Goal: Task Accomplishment & Management: Manage account settings

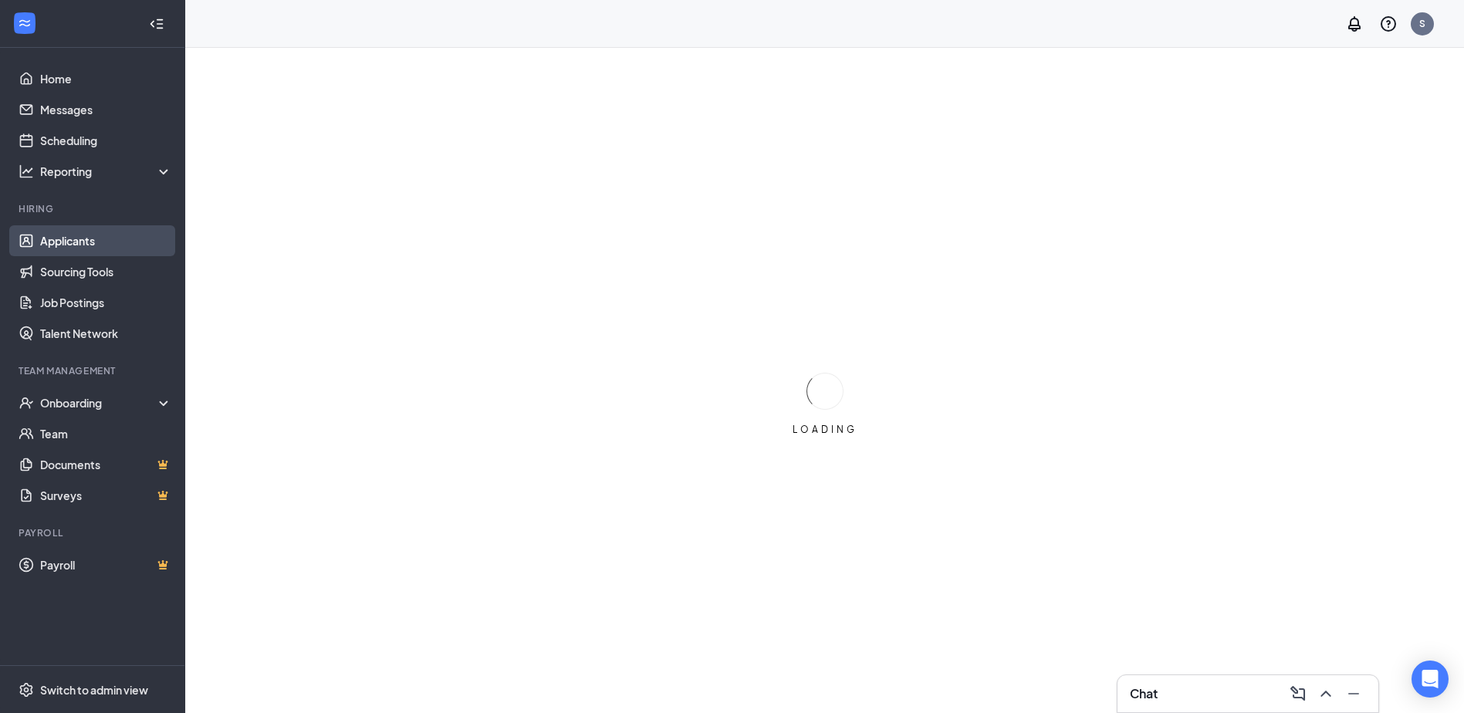
click at [55, 241] on link "Applicants" at bounding box center [106, 240] width 132 height 31
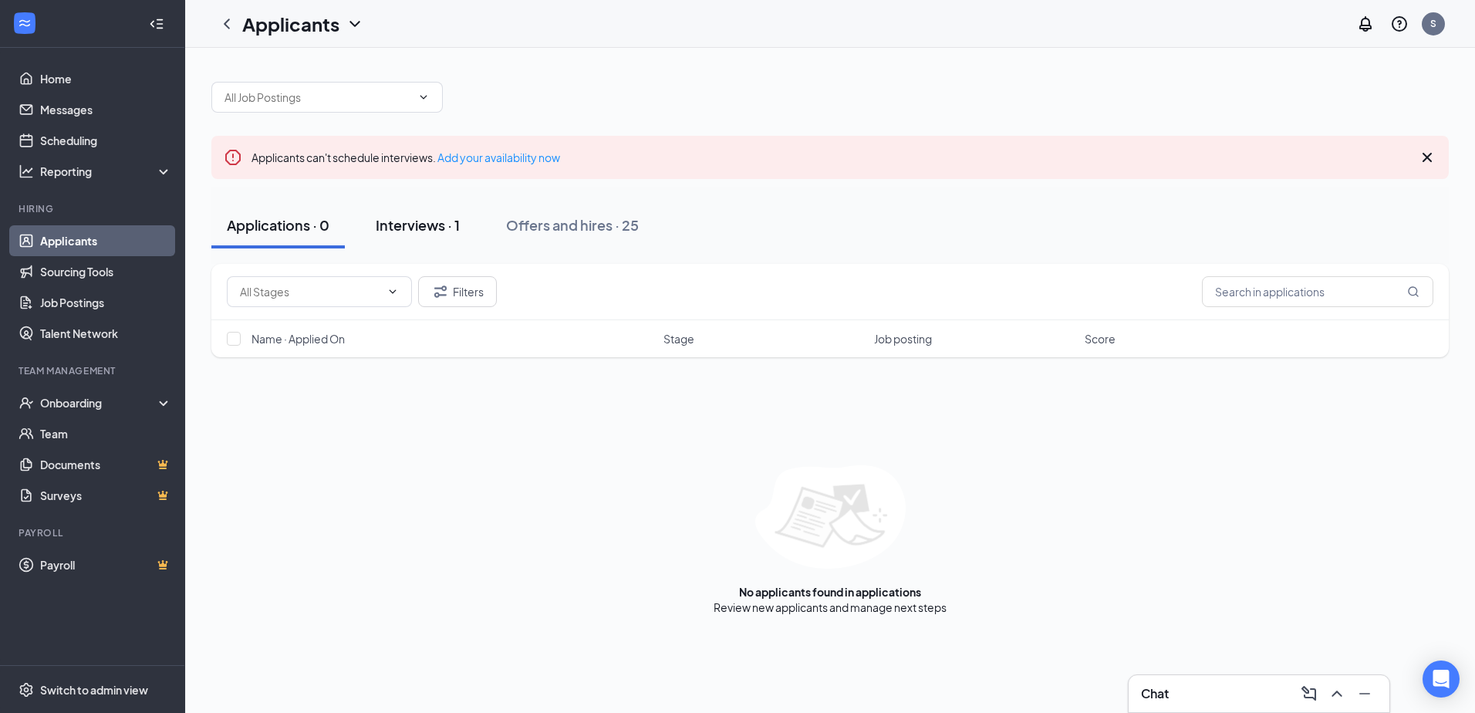
click at [433, 220] on div "Interviews · 1" at bounding box center [418, 224] width 84 height 19
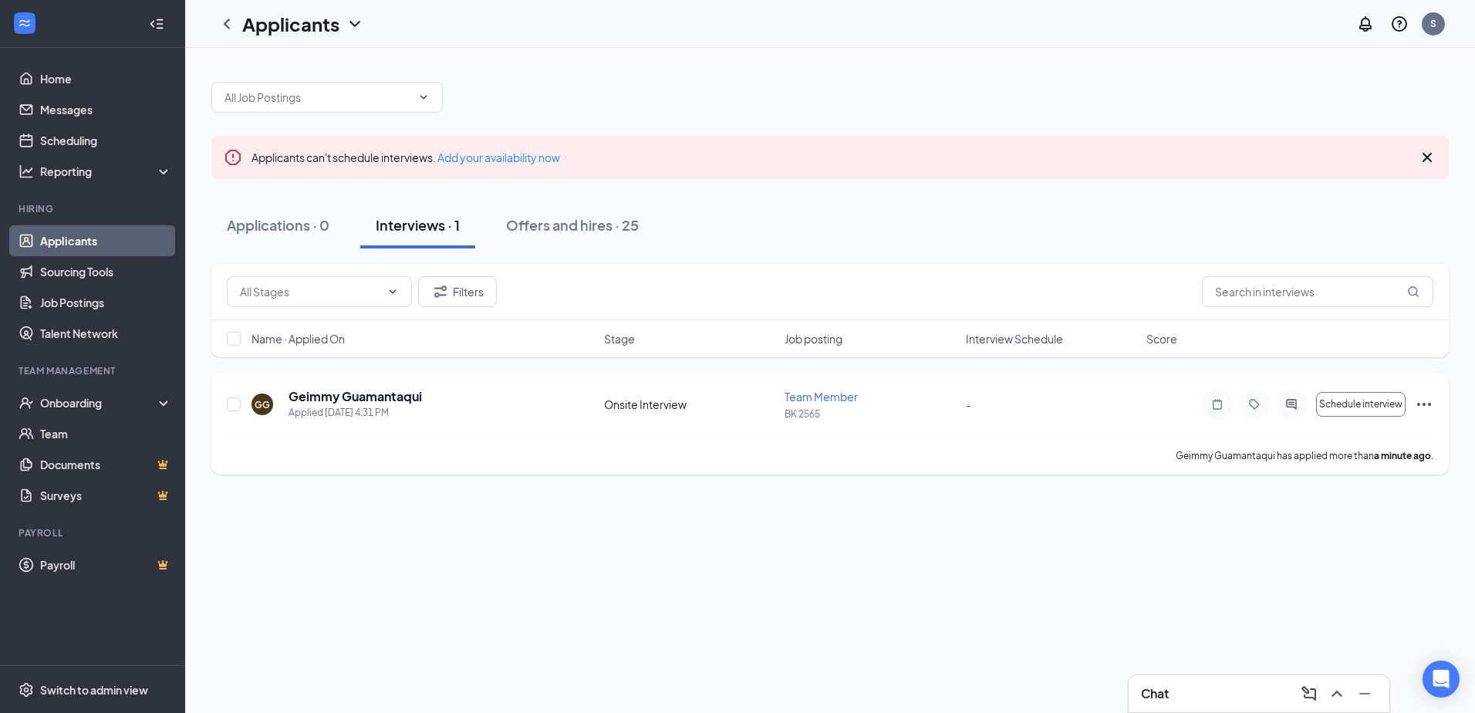
click at [1420, 398] on icon "Ellipses" at bounding box center [1424, 404] width 19 height 19
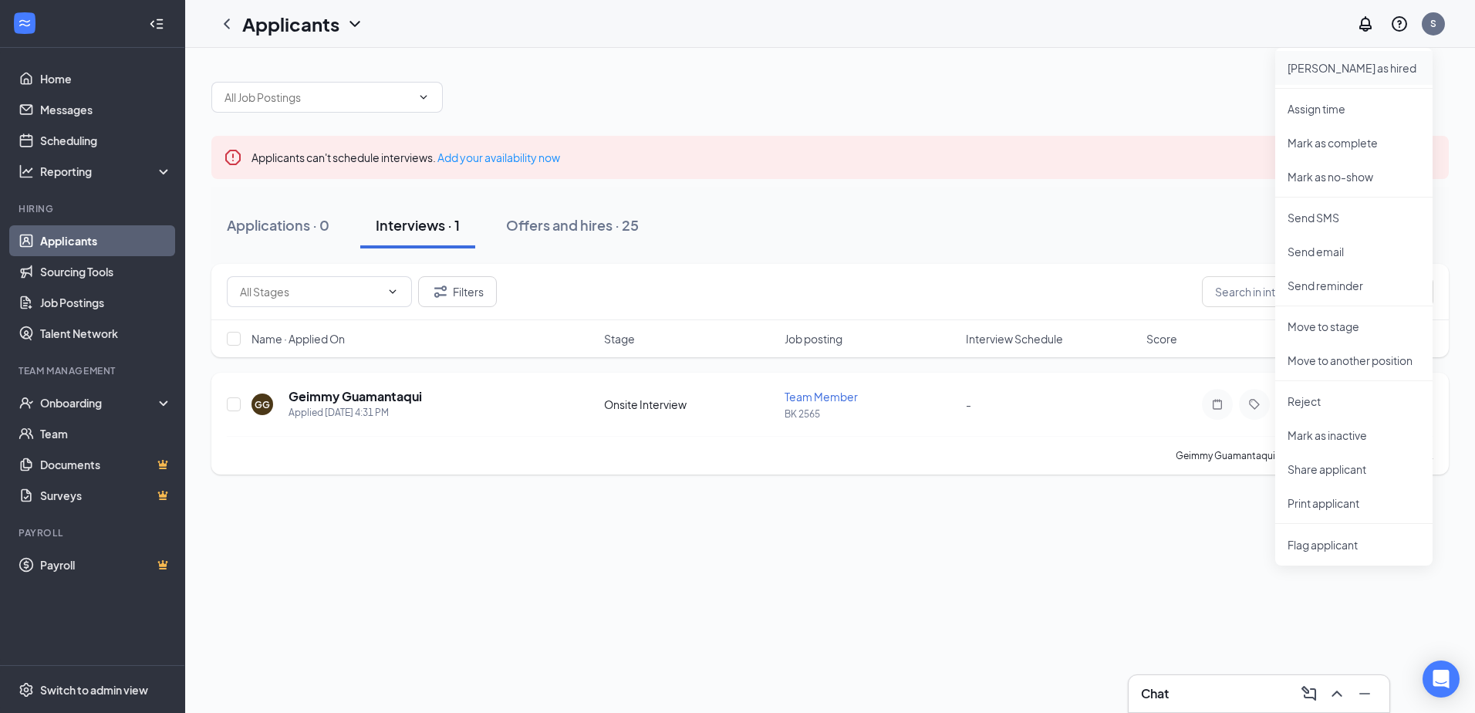
click at [1370, 62] on p "[PERSON_NAME] as hired" at bounding box center [1354, 67] width 133 height 15
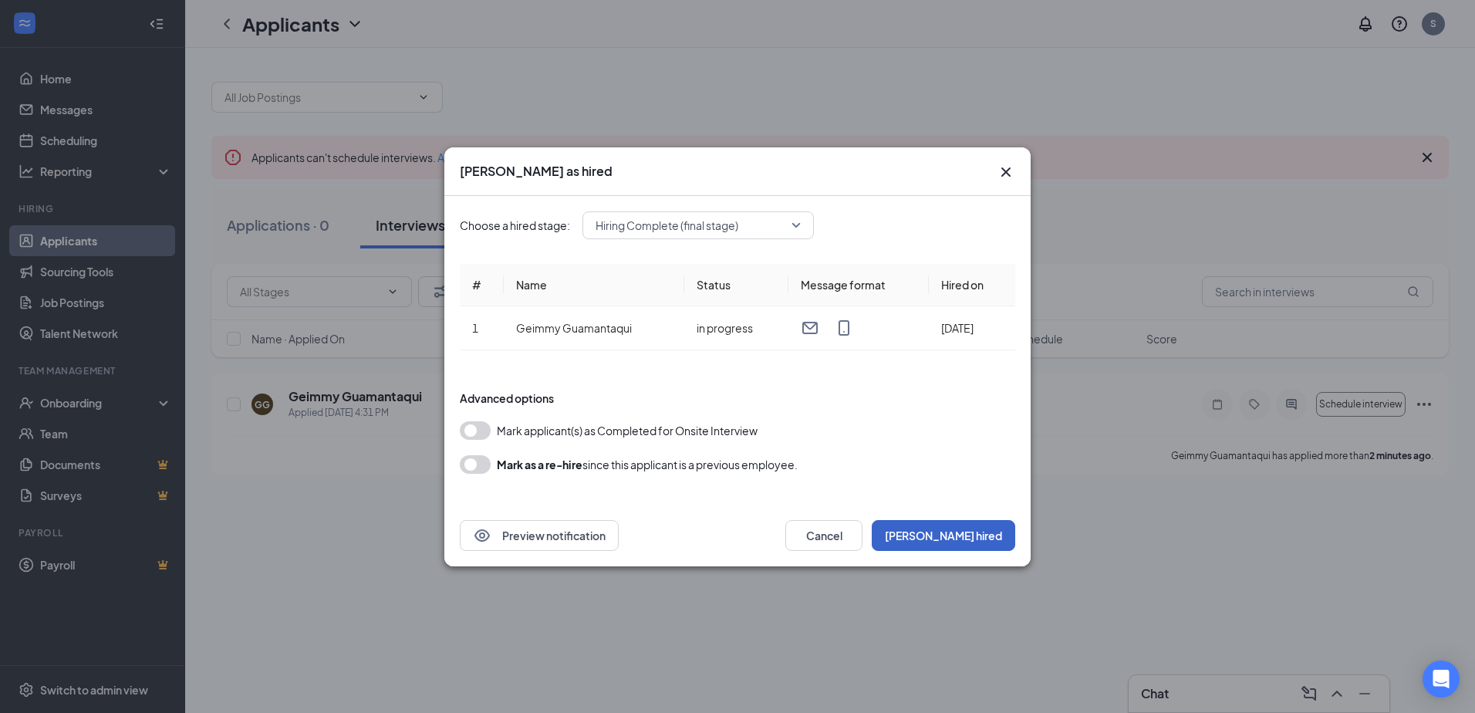
click at [985, 530] on button "[PERSON_NAME] hired" at bounding box center [944, 535] width 144 height 31
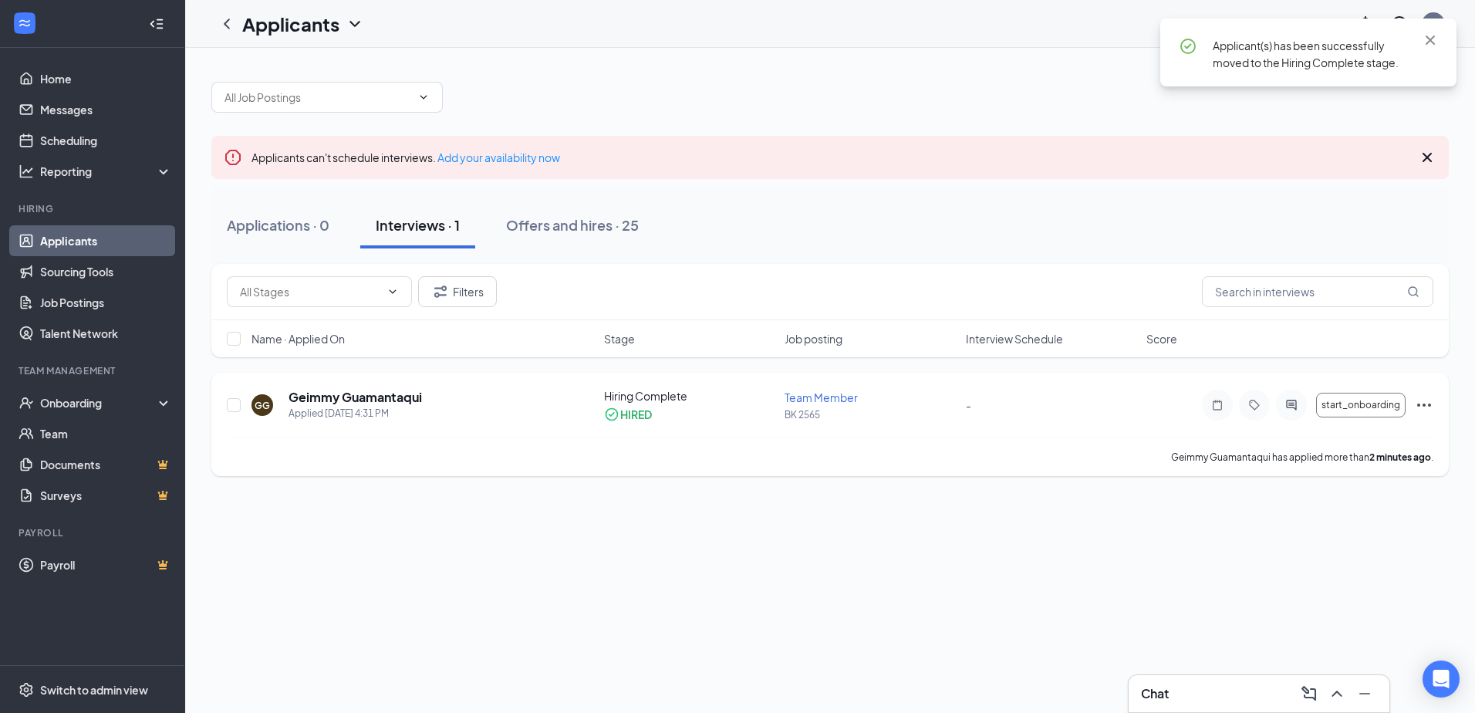
click at [1421, 404] on icon "Ellipses" at bounding box center [1424, 405] width 19 height 19
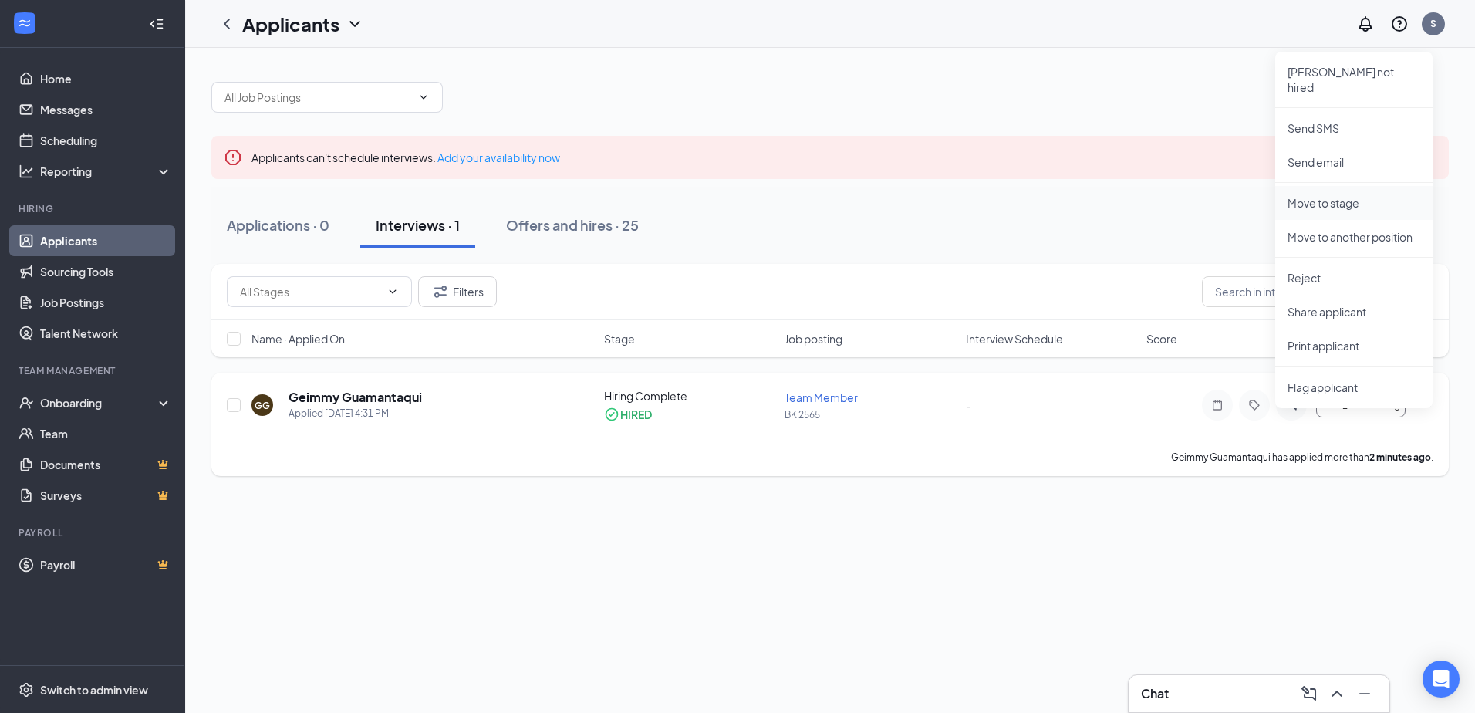
click at [1364, 195] on p "Move to stage" at bounding box center [1354, 202] width 133 height 15
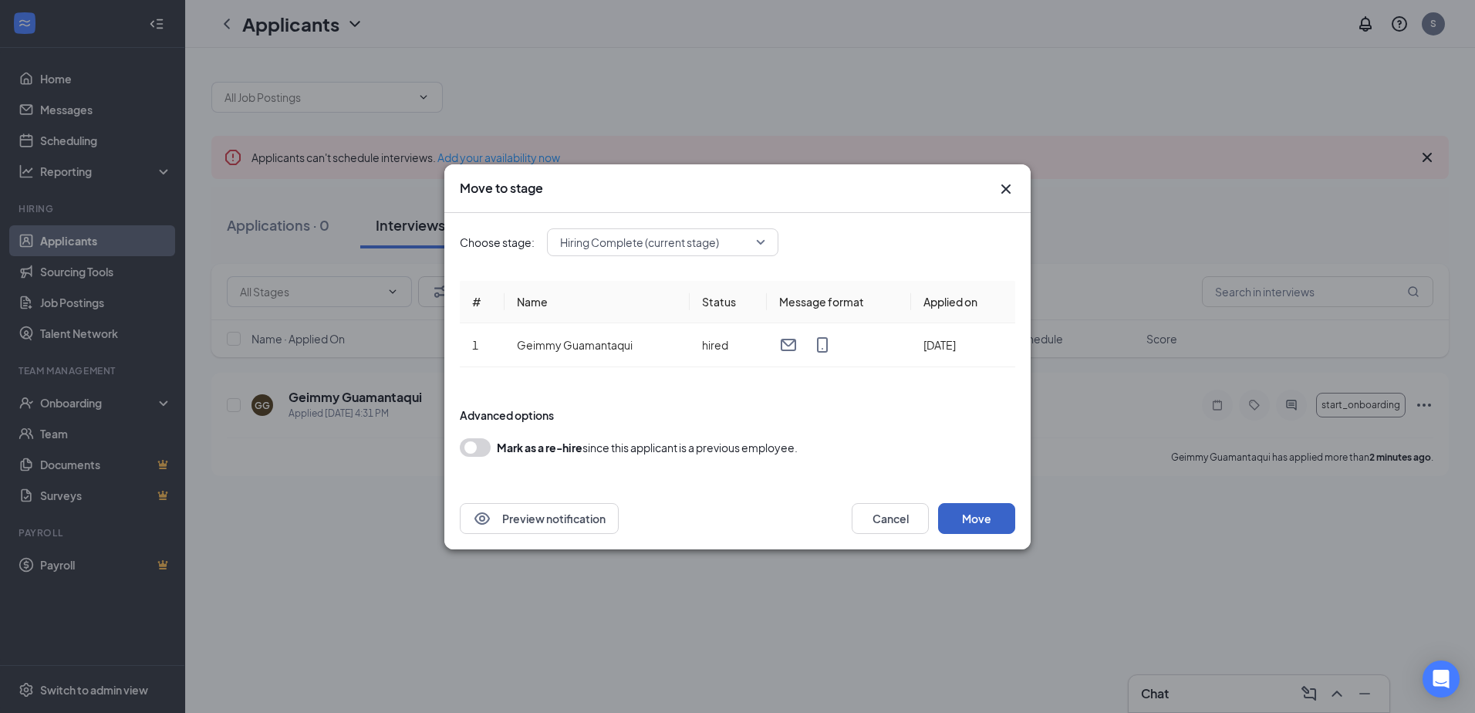
click at [986, 527] on button "Move" at bounding box center [976, 518] width 77 height 31
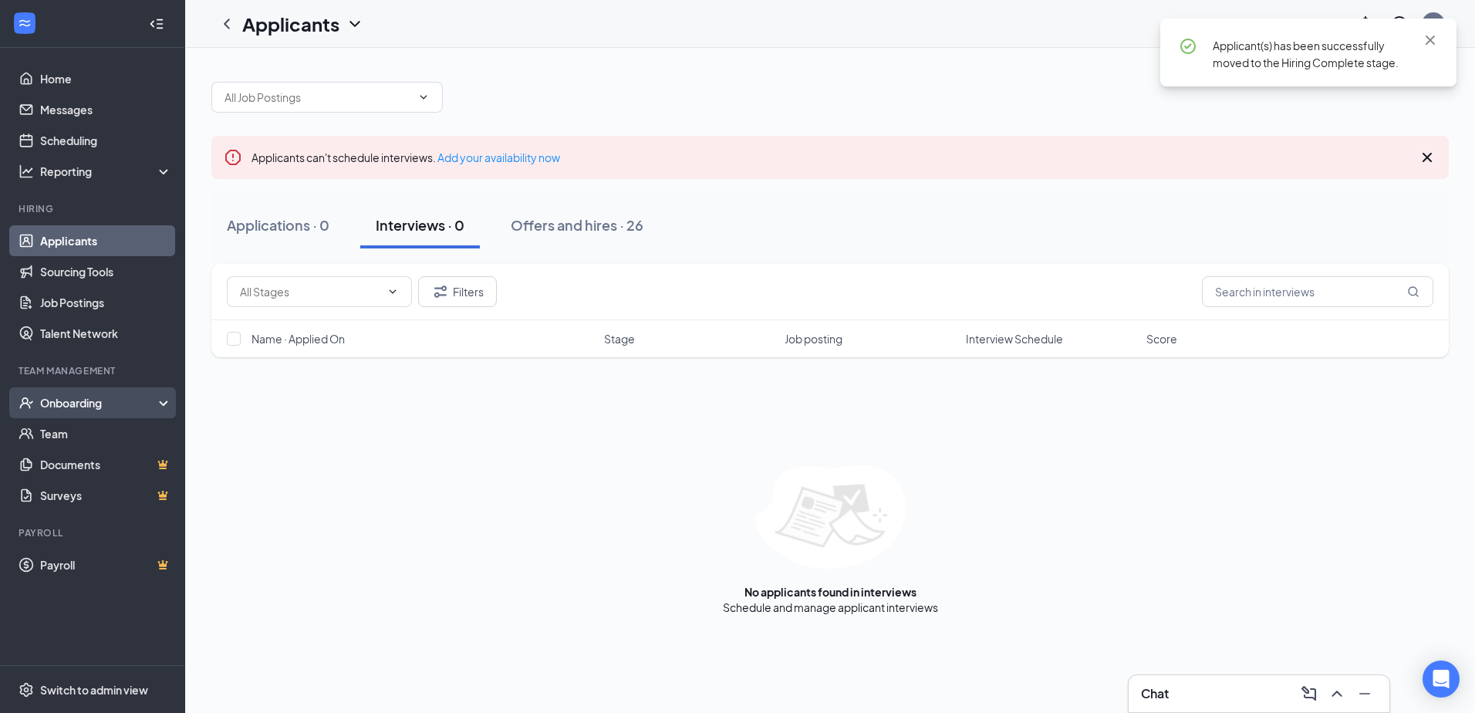
click at [117, 400] on div "Onboarding" at bounding box center [99, 402] width 119 height 15
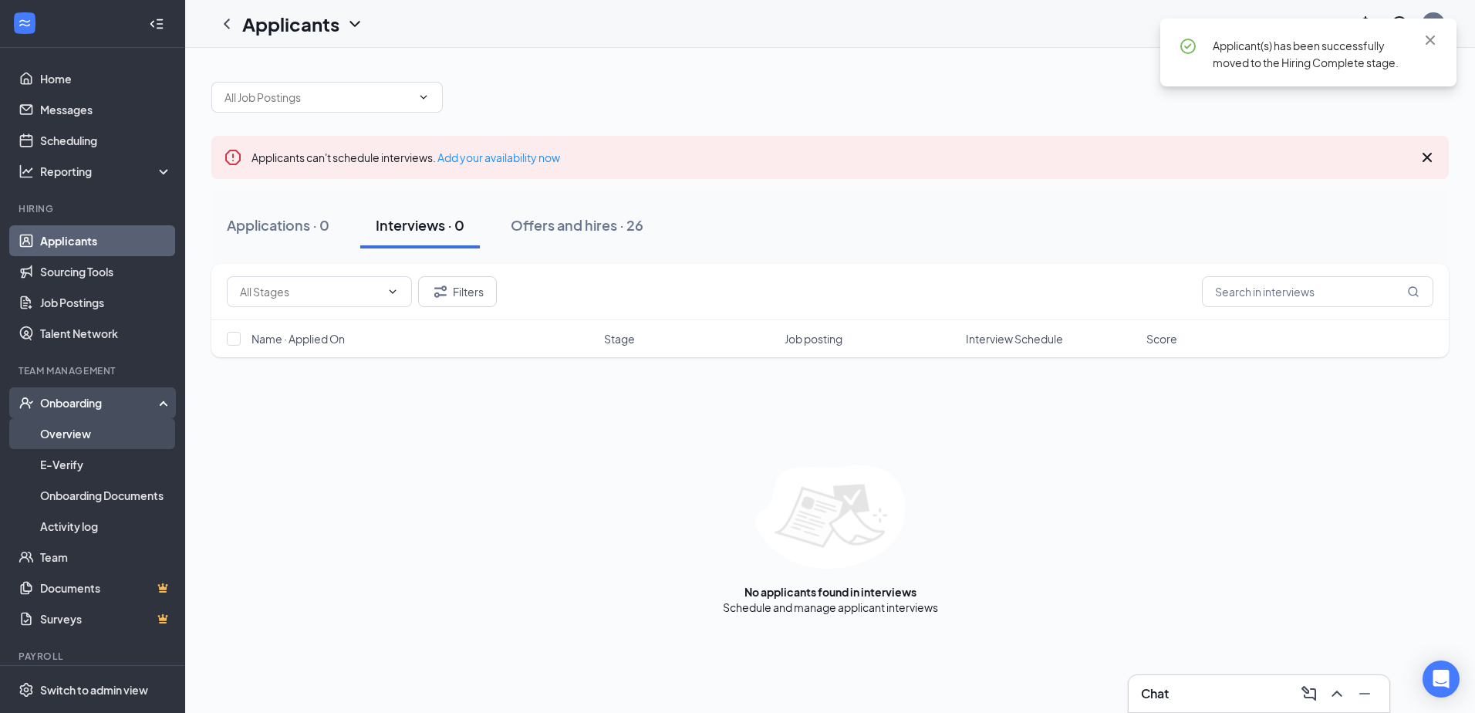
click at [96, 427] on link "Overview" at bounding box center [106, 433] width 132 height 31
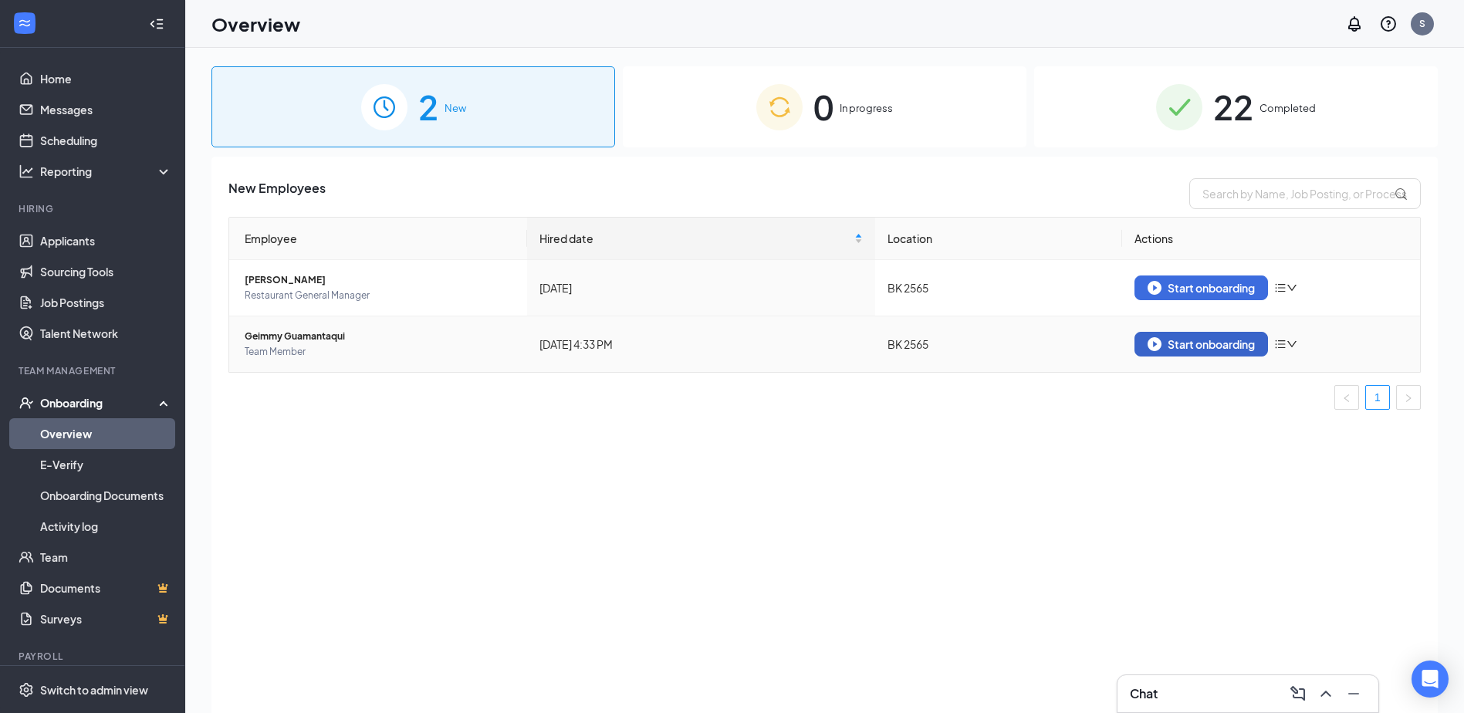
click at [1229, 346] on div "Start onboarding" at bounding box center [1200, 344] width 107 height 14
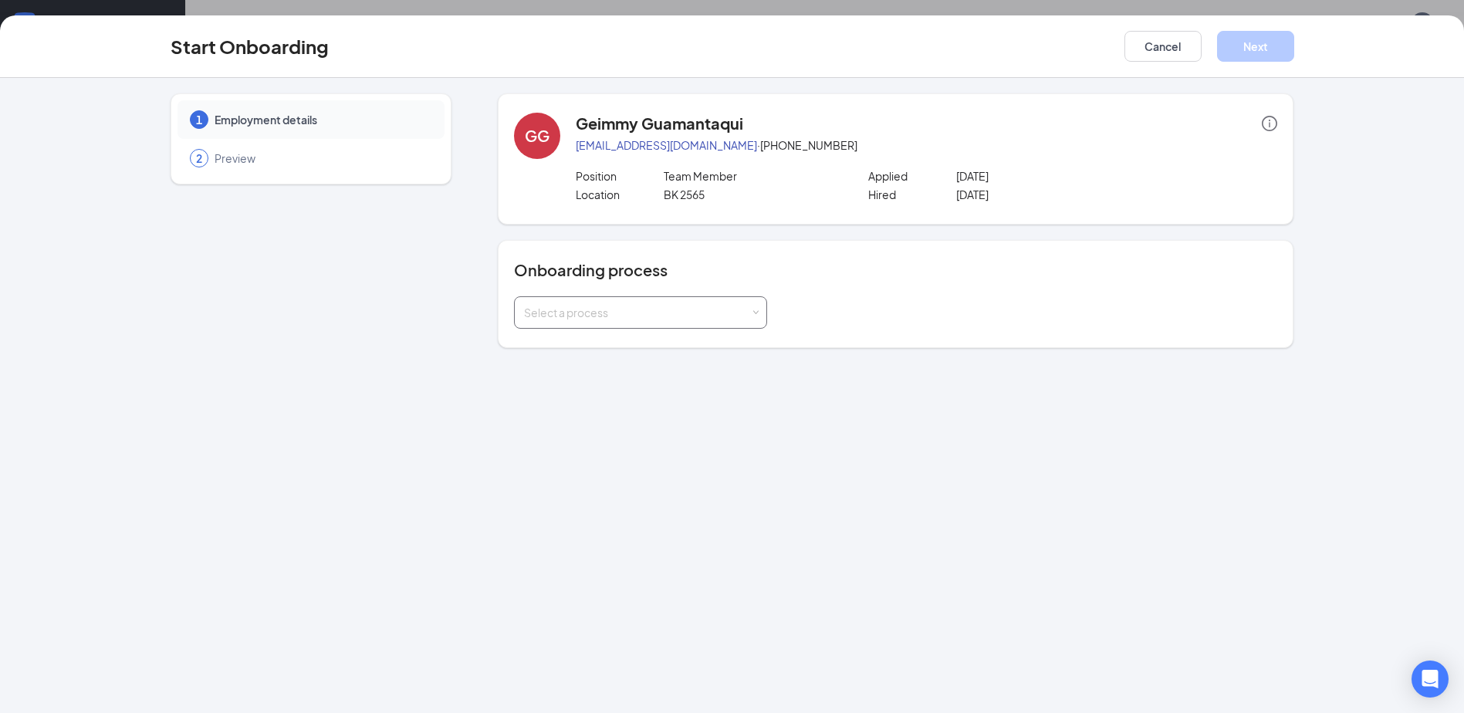
click at [698, 324] on div "Select a process" at bounding box center [640, 312] width 233 height 31
click at [639, 348] on li "Rackson Onboarding" at bounding box center [640, 346] width 253 height 28
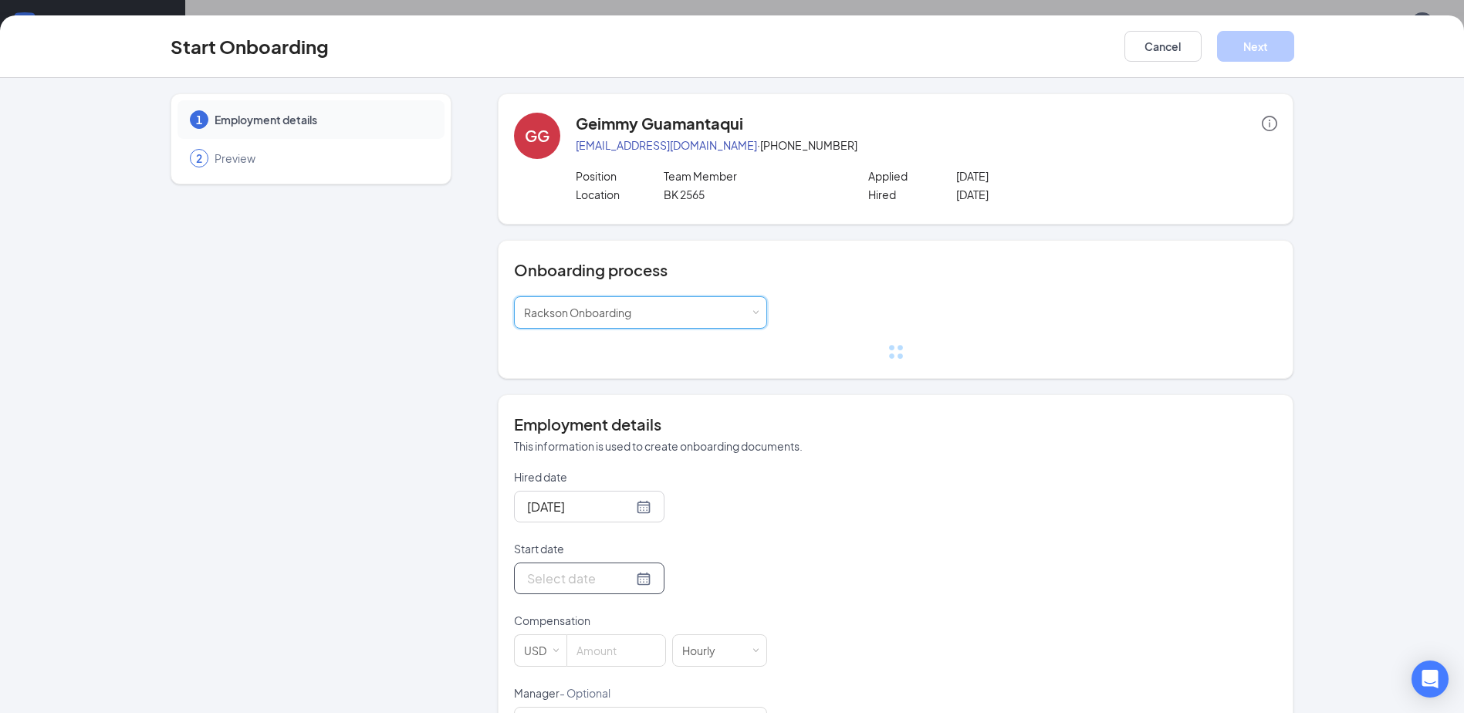
click at [566, 572] on input "Start date" at bounding box center [580, 578] width 106 height 19
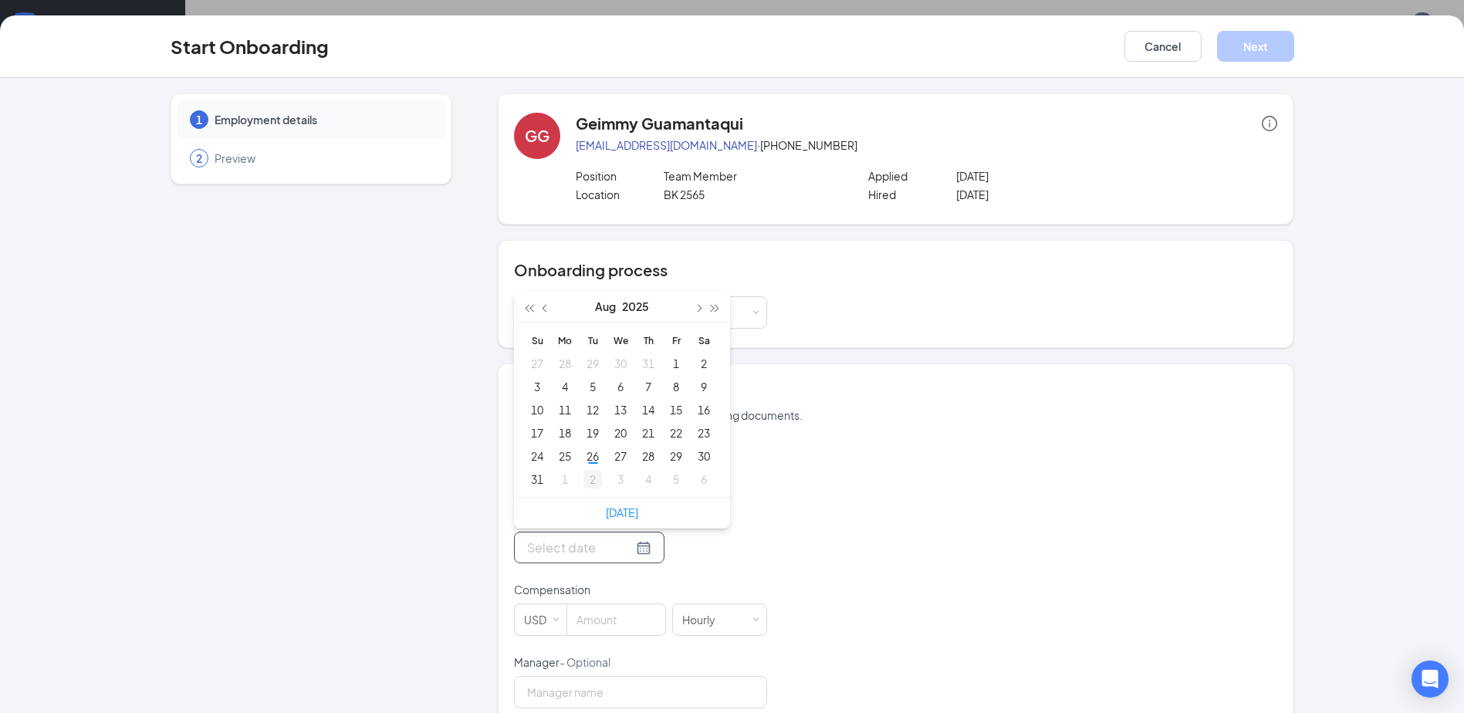
type input "[DATE]"
click at [586, 487] on div "2" at bounding box center [592, 479] width 19 height 19
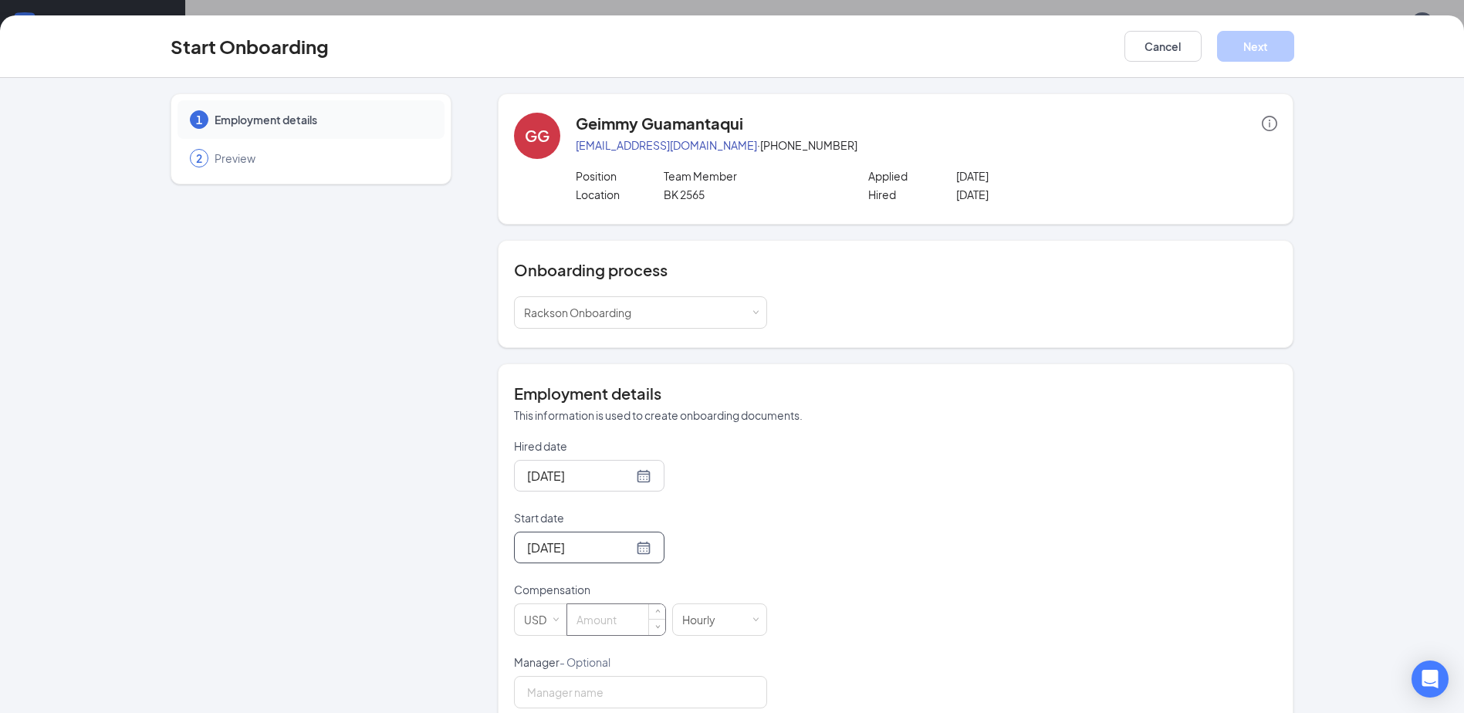
click at [606, 624] on input at bounding box center [616, 619] width 98 height 31
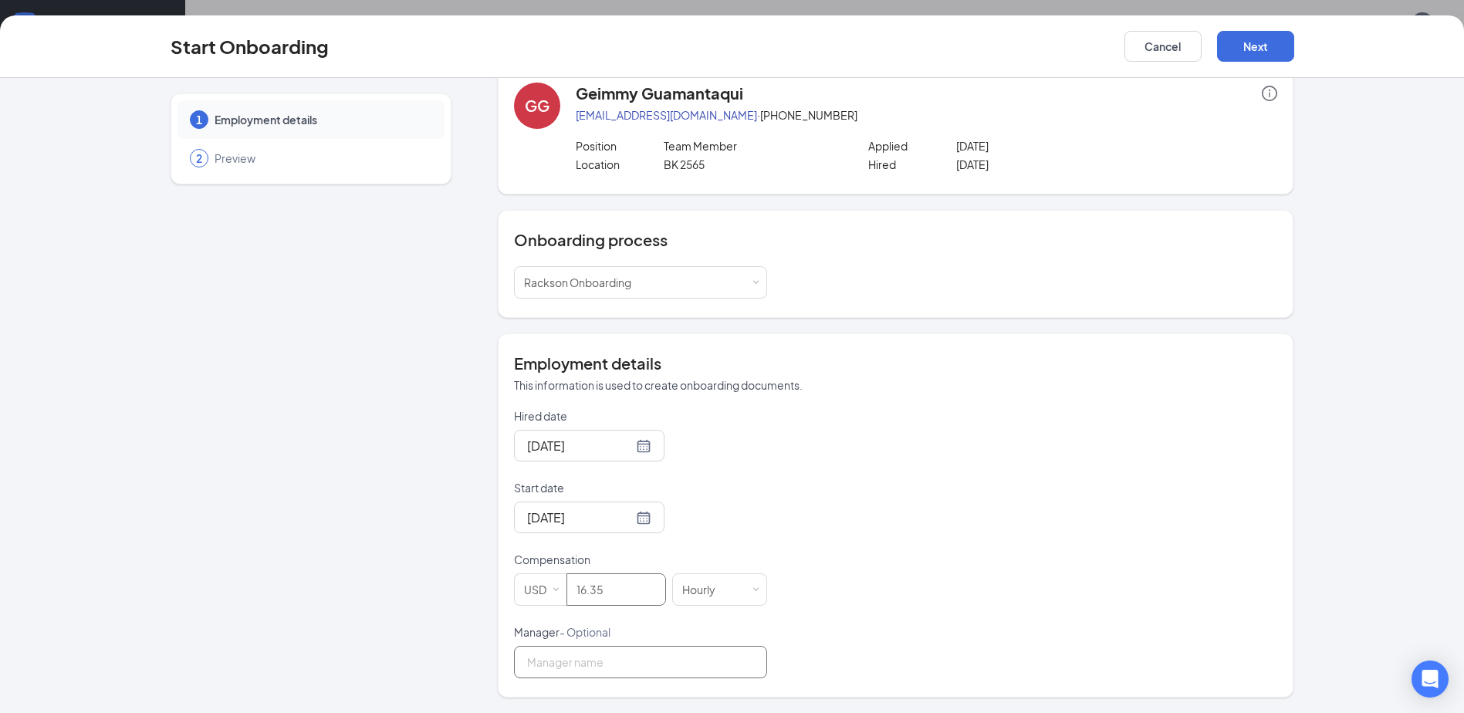
type input "16.35"
click at [595, 655] on input "Manager - Optional" at bounding box center [640, 662] width 253 height 32
type input "[PERSON_NAME]"
click at [1254, 46] on button "Next" at bounding box center [1255, 46] width 77 height 31
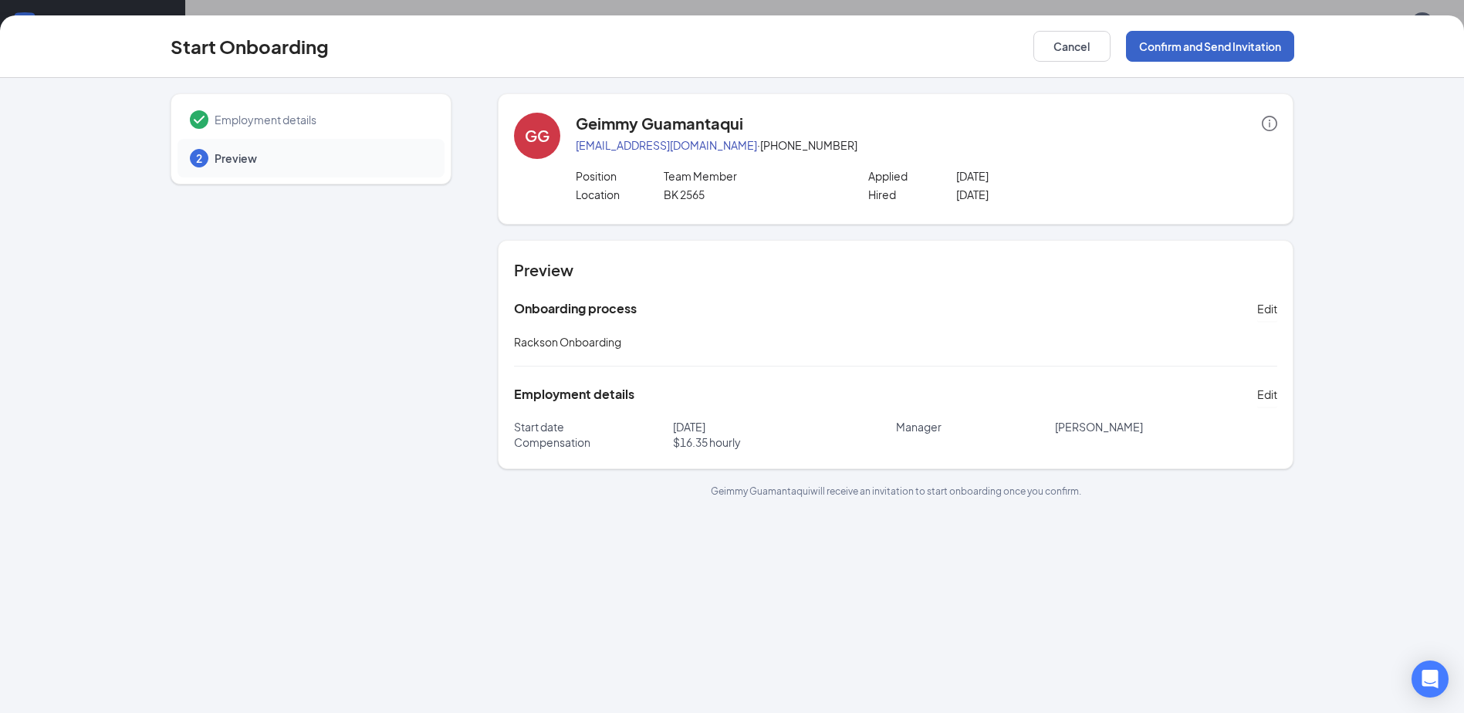
click at [1254, 46] on button "Confirm and Send Invitation" at bounding box center [1210, 46] width 168 height 31
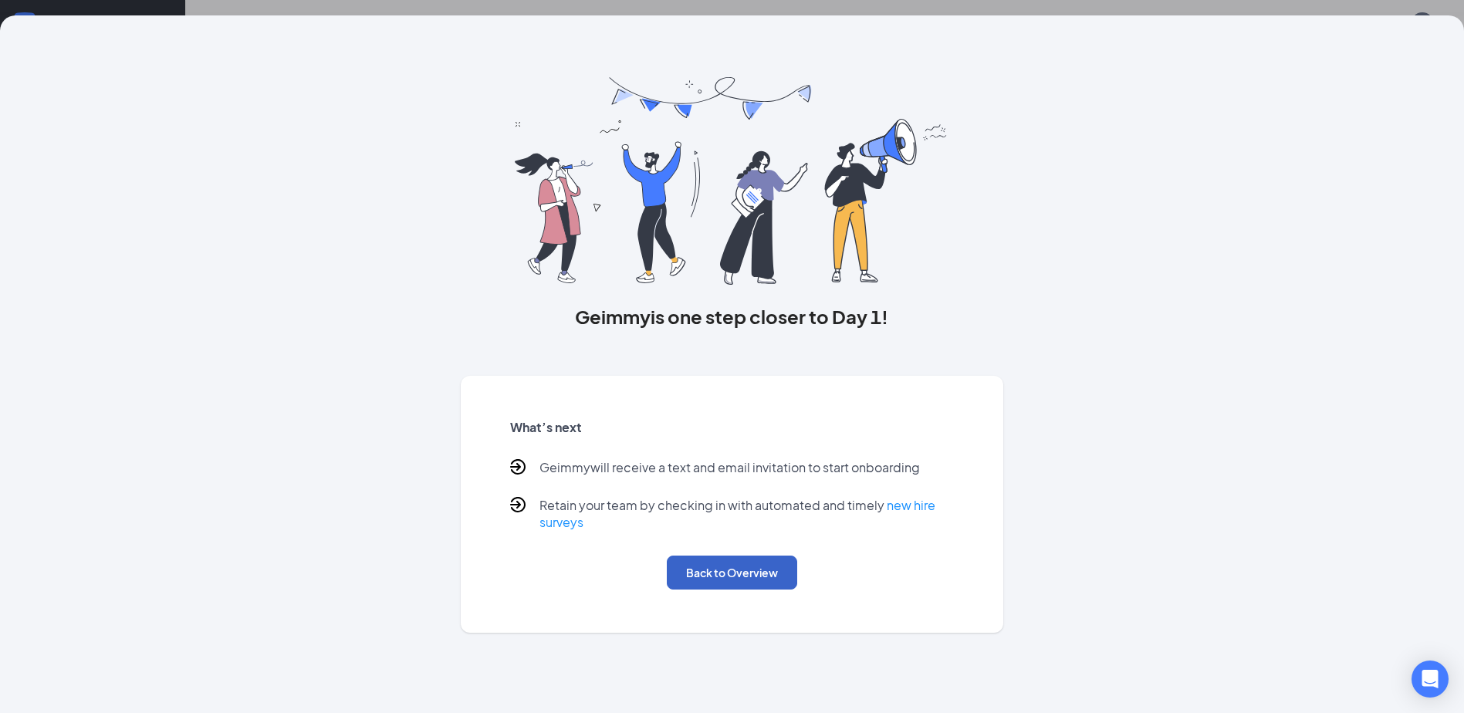
click at [748, 568] on button "Back to Overview" at bounding box center [732, 573] width 130 height 34
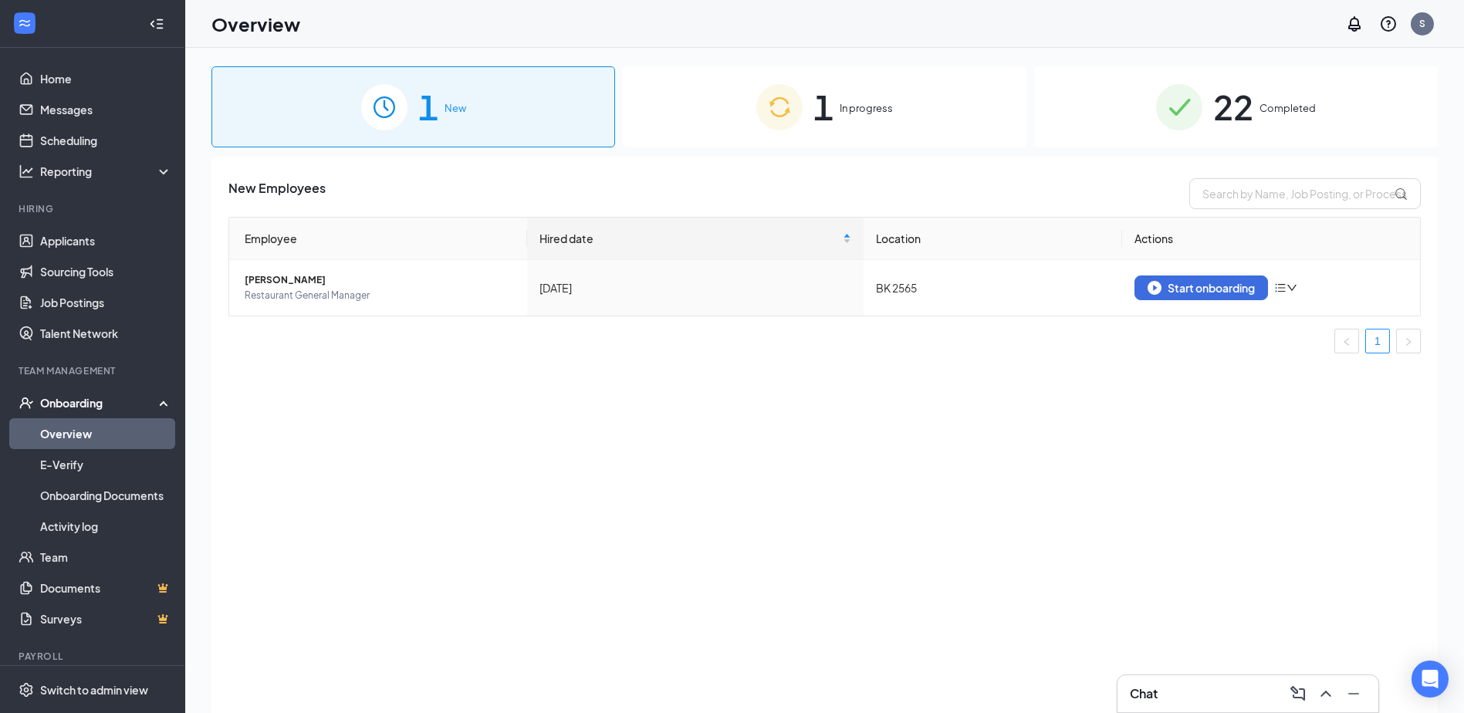
click at [851, 114] on span "In progress" at bounding box center [865, 107] width 53 height 15
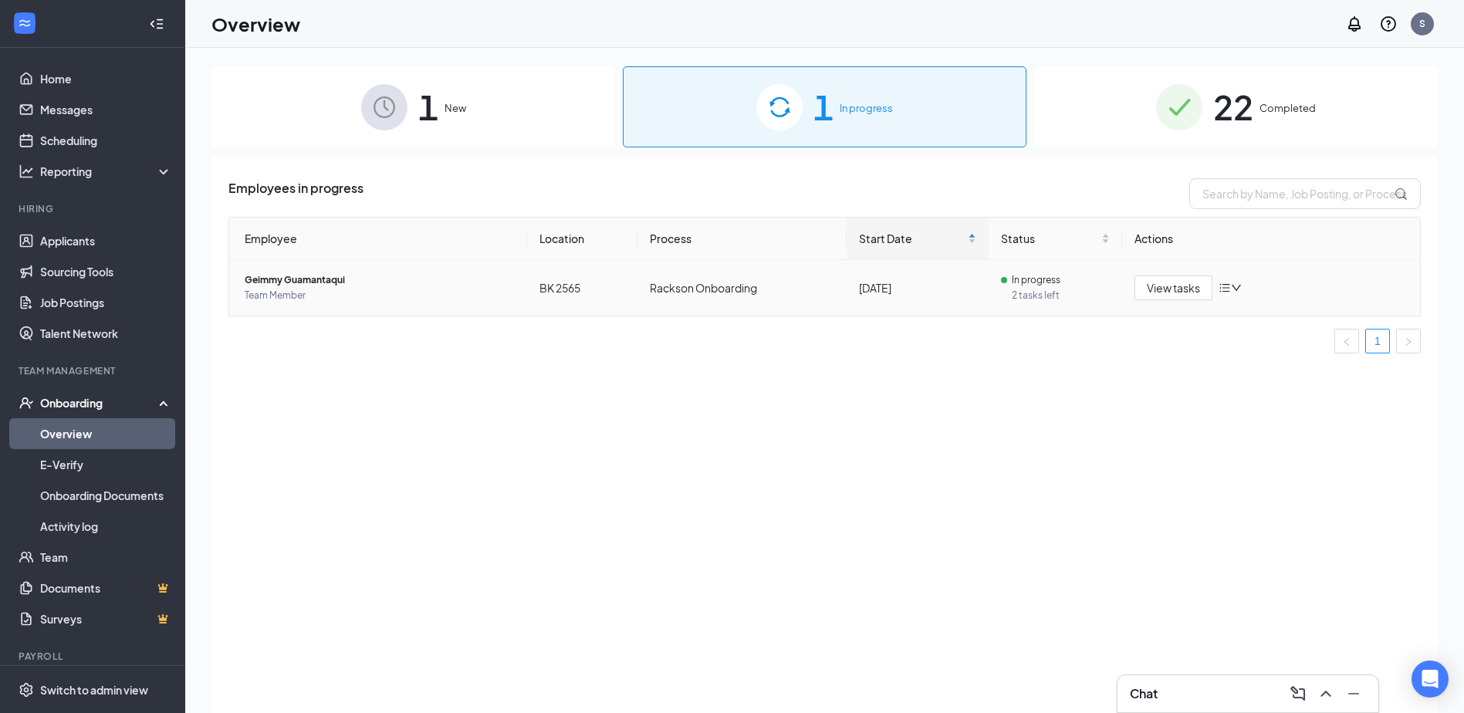
click at [340, 291] on span "Team Member" at bounding box center [380, 295] width 270 height 15
